Goal: Task Accomplishment & Management: Manage account settings

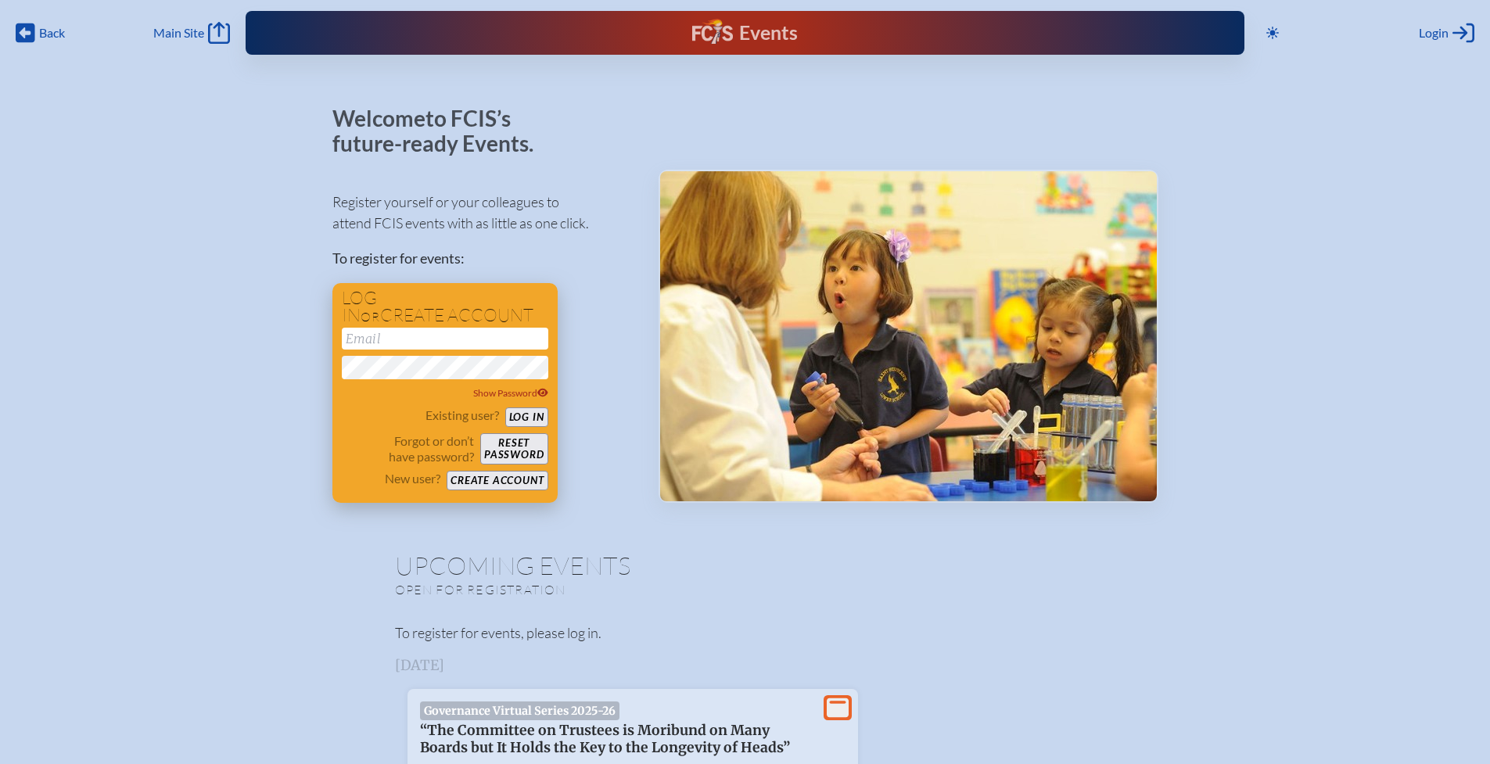
type input "[EMAIL_ADDRESS][DOMAIN_NAME]"
click at [532, 417] on button "Log in" at bounding box center [526, 418] width 43 height 20
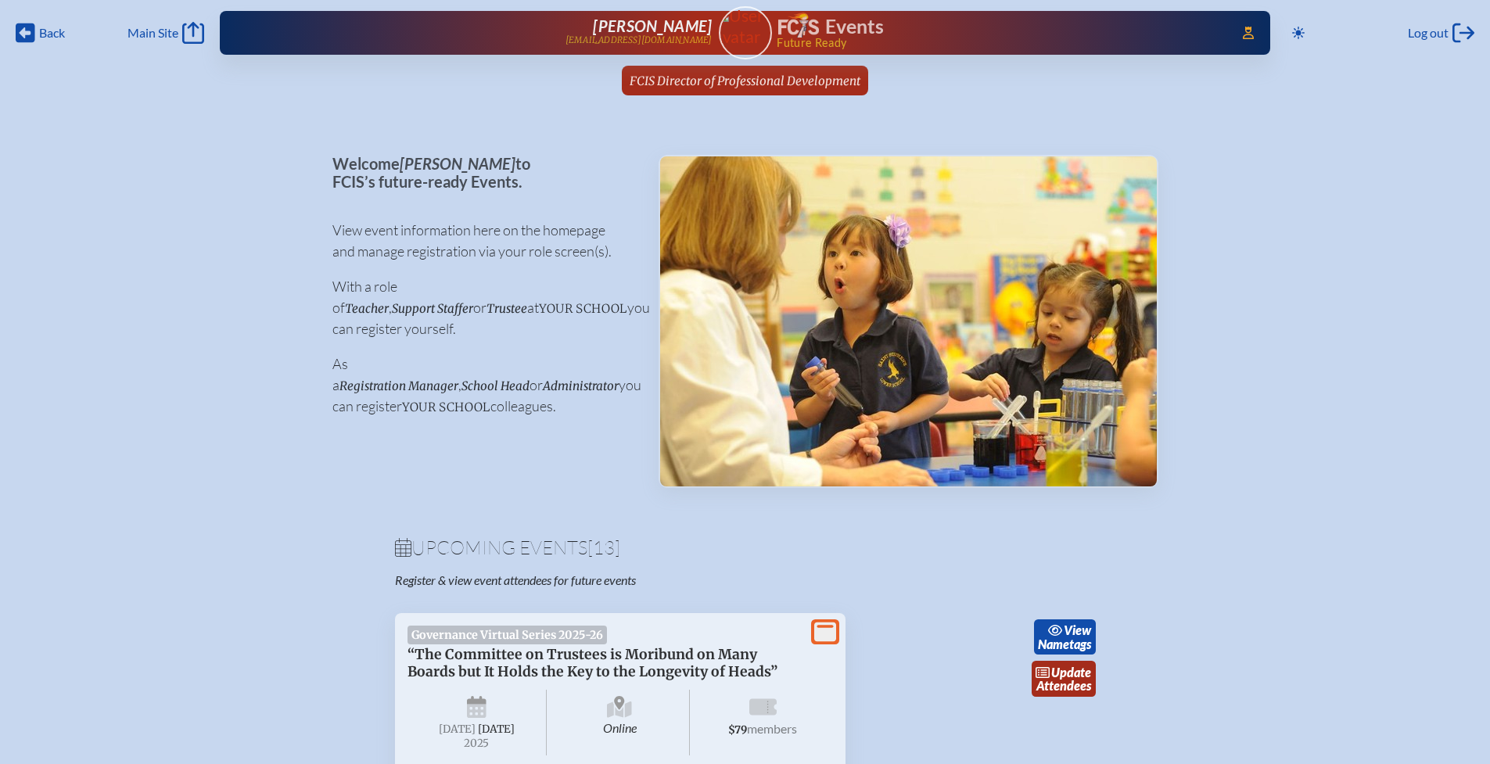
drag, startPoint x: 764, startPoint y: 81, endPoint x: 733, endPoint y: 88, distance: 31.5
click at [764, 81] on span "FCIS Director of Professional Development" at bounding box center [745, 81] width 231 height 15
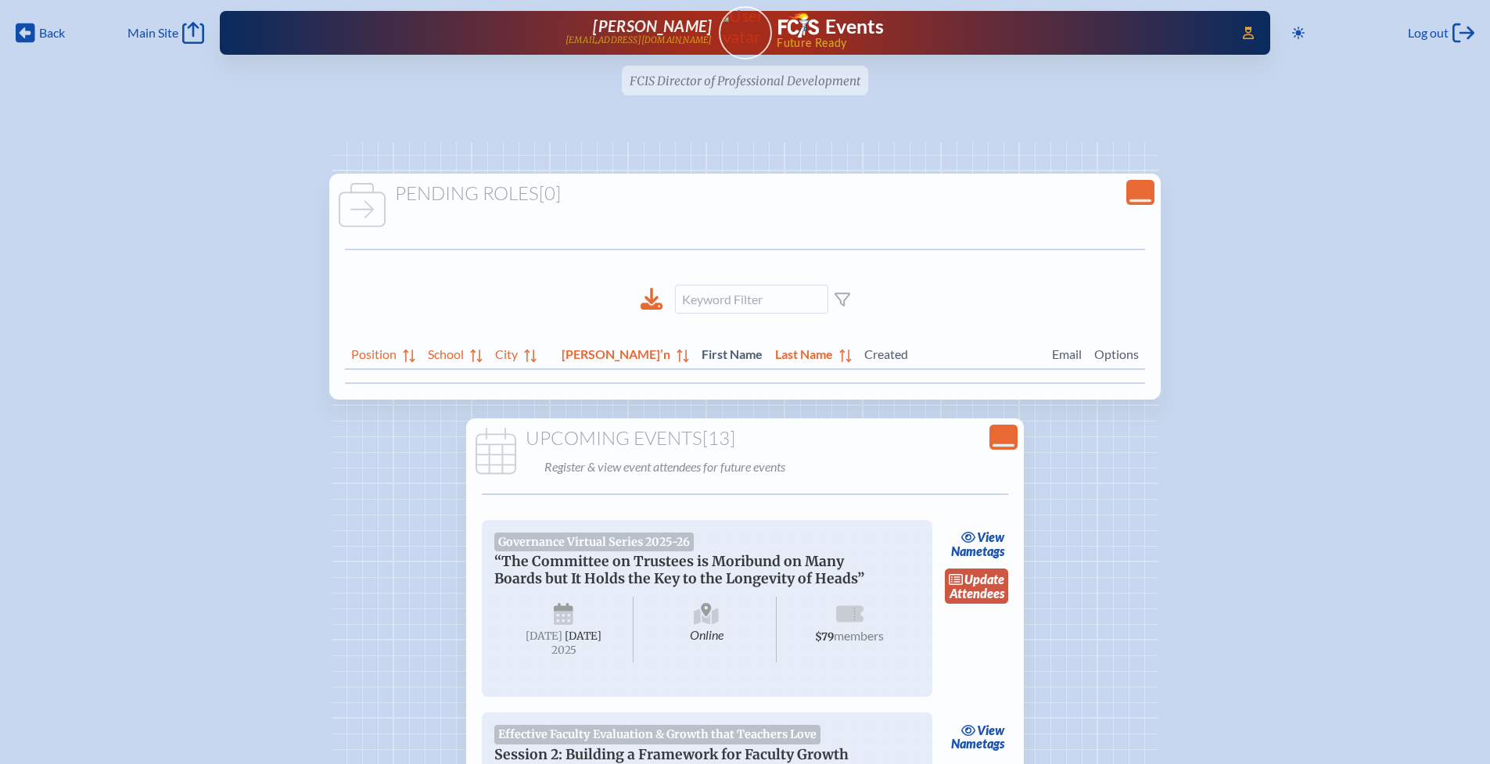
click at [976, 594] on link "update Attendees" at bounding box center [977, 587] width 64 height 36
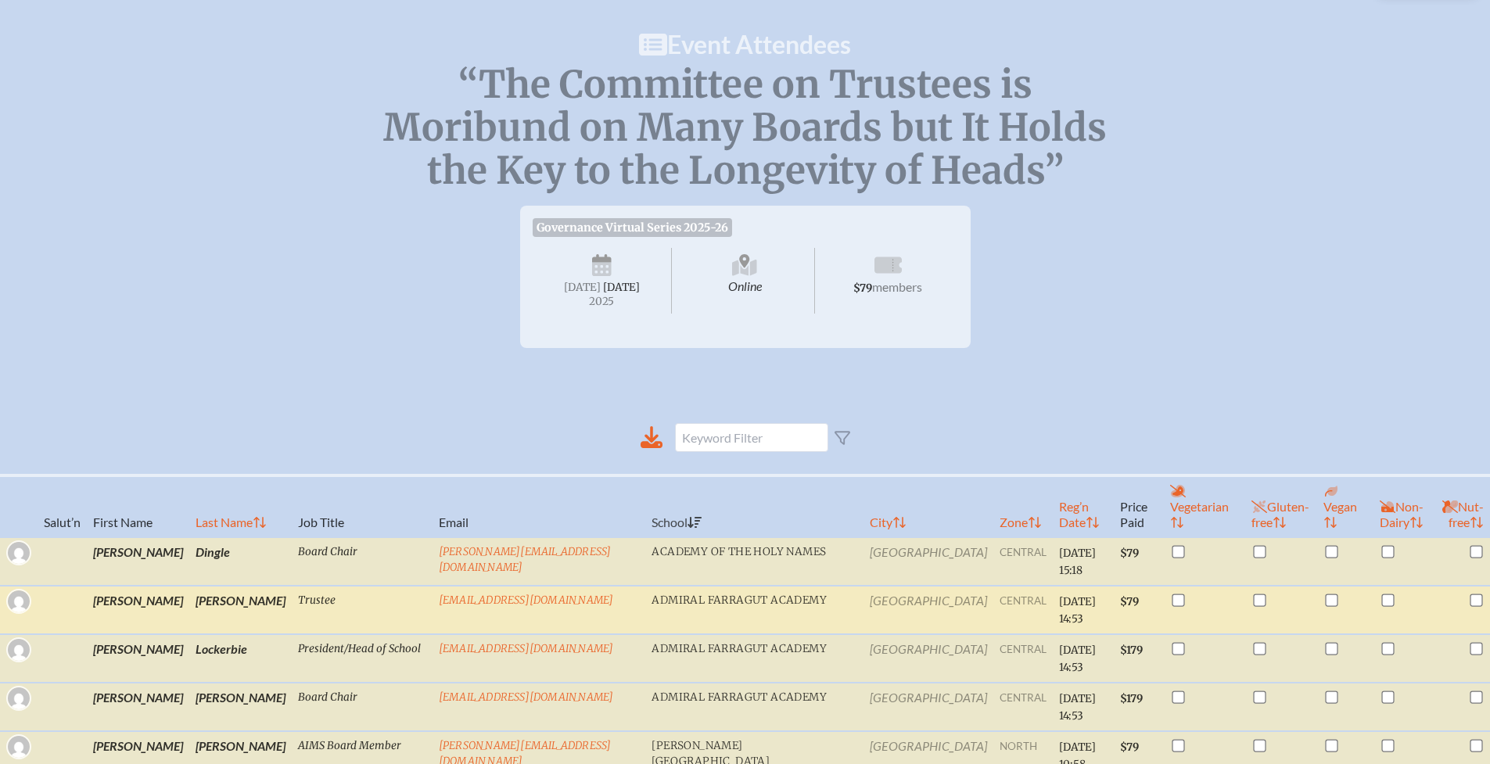
scroll to position [120, 0]
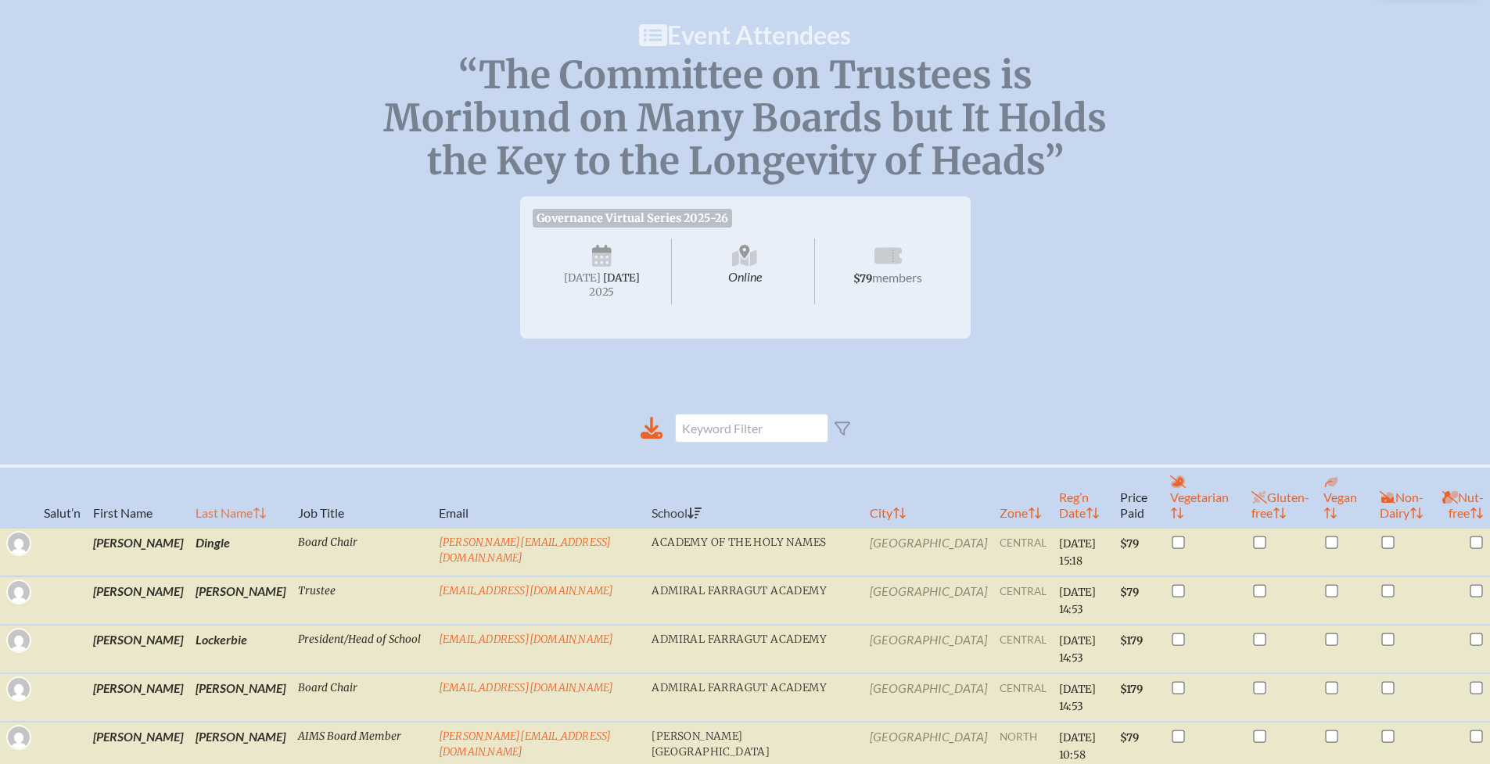
click at [189, 506] on th "Last Name" at bounding box center [240, 497] width 102 height 62
checkbox input "true"
checkbox input "false"
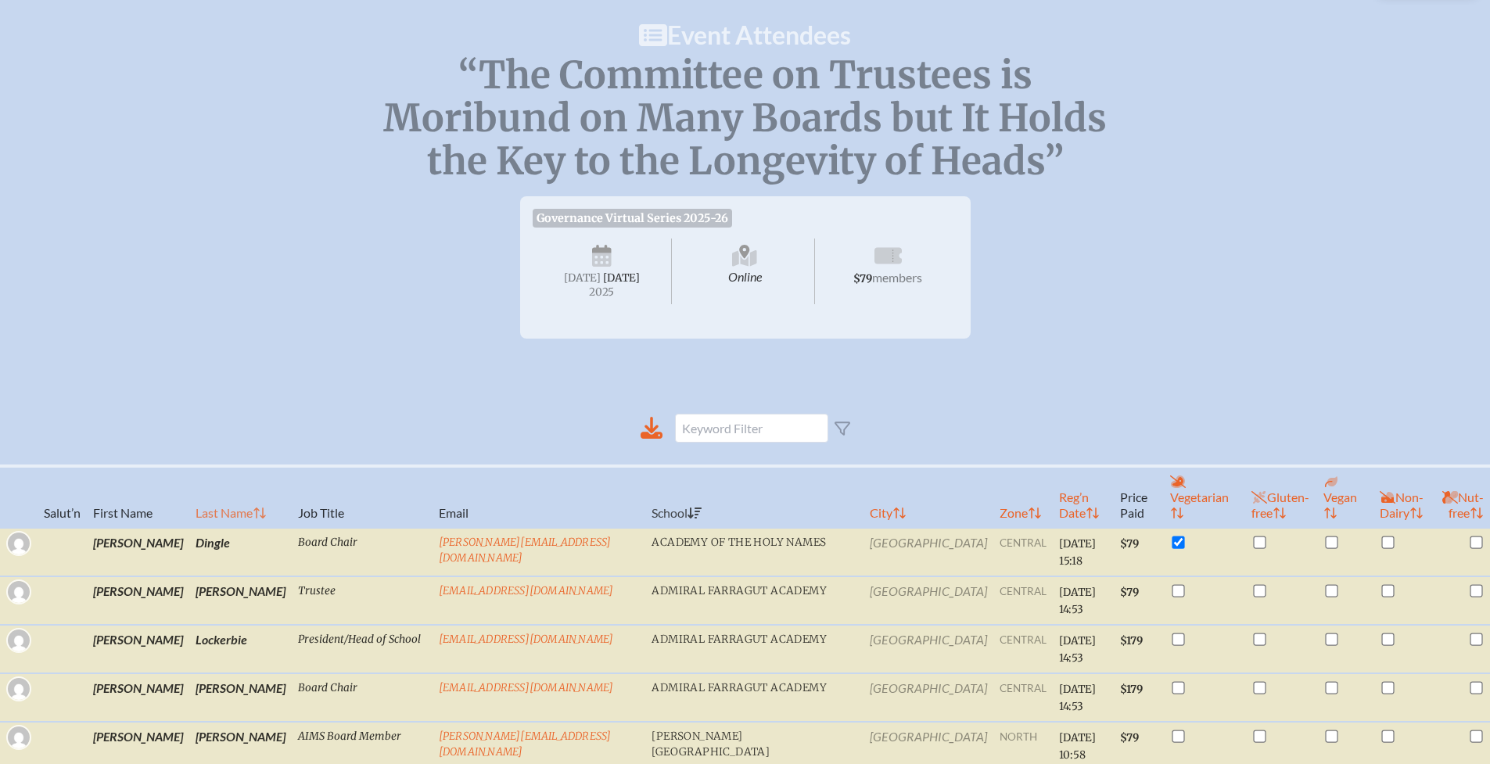
checkbox input "true"
checkbox input "false"
checkbox input "true"
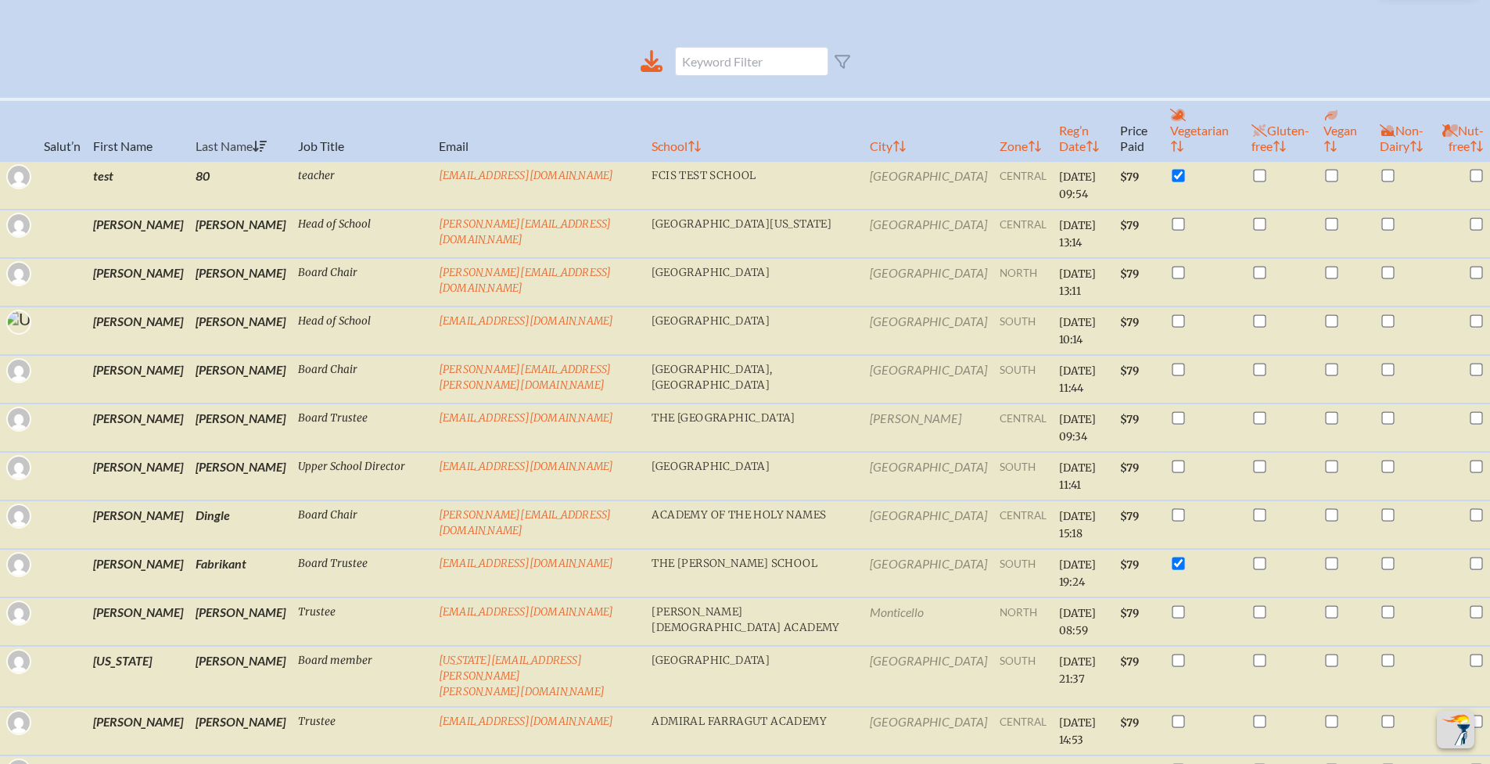
scroll to position [116, 0]
